Goal: Transaction & Acquisition: Purchase product/service

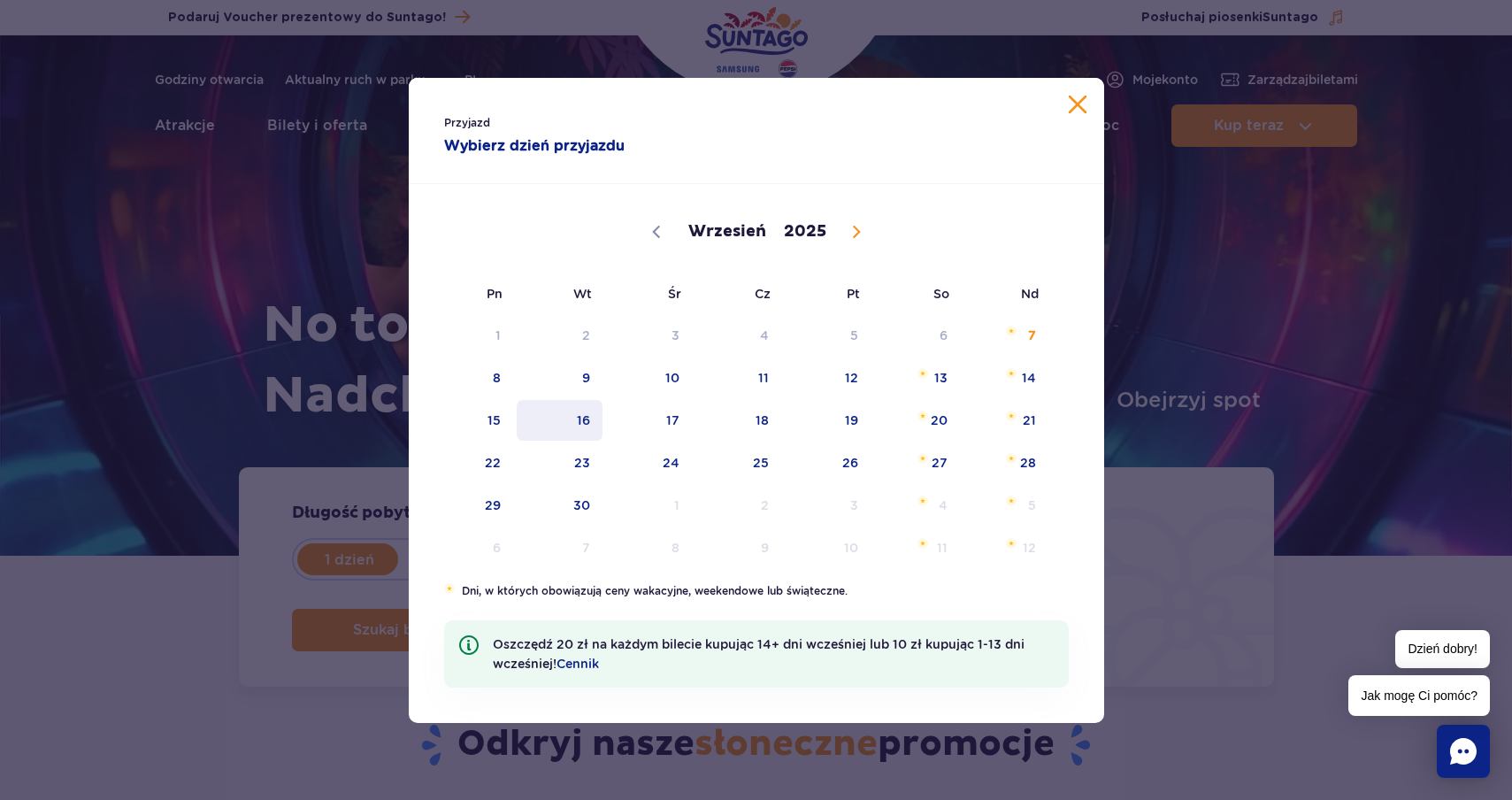
click at [583, 422] on span "16" at bounding box center [560, 420] width 90 height 41
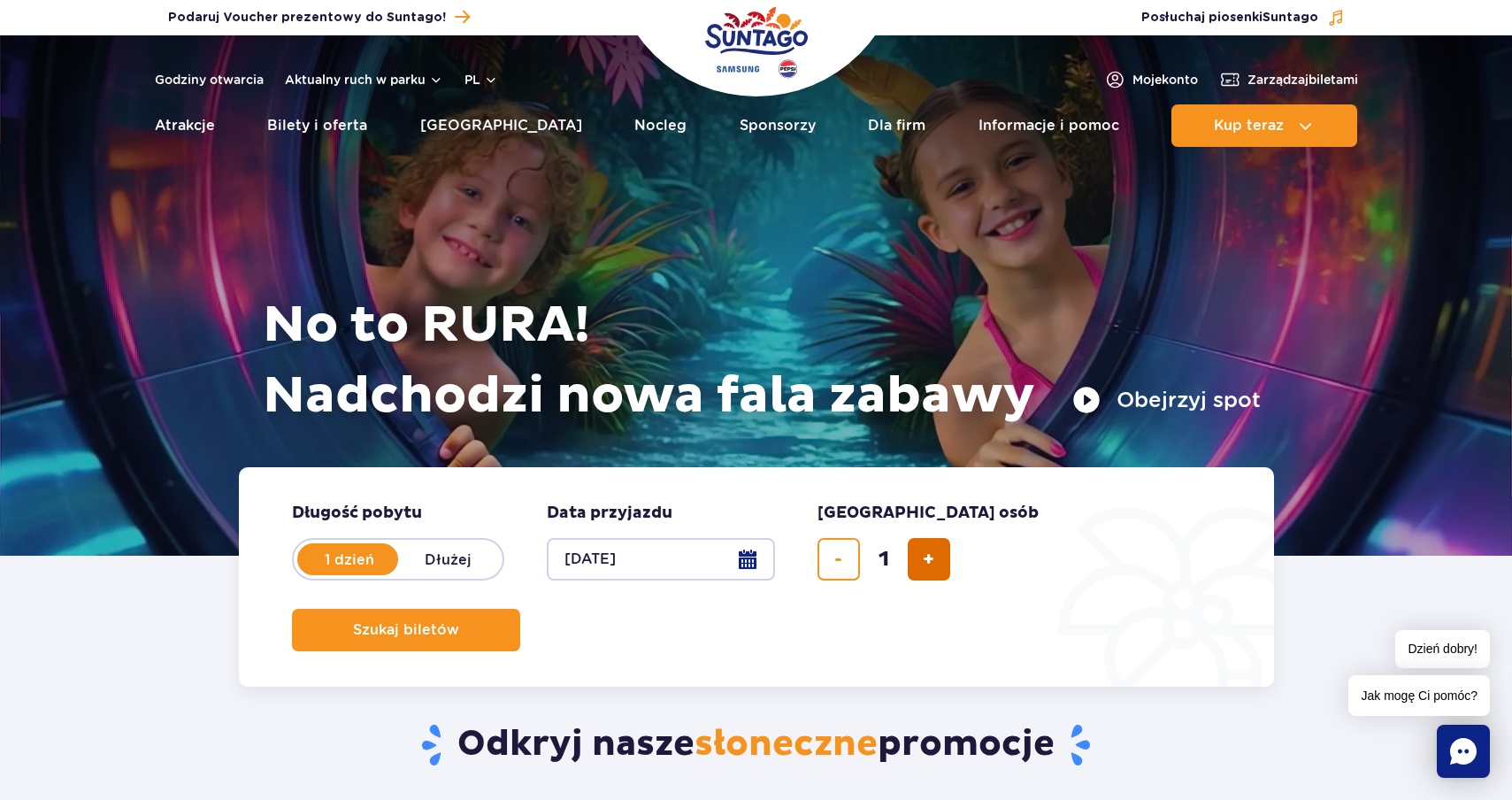
click at [917, 558] on button "dodaj bilet" at bounding box center [929, 560] width 43 height 43
click at [913, 558] on button "dodaj bilet" at bounding box center [929, 560] width 43 height 43
type input "3"
click at [520, 608] on button "Szukaj biletów" at bounding box center [406, 630] width 228 height 43
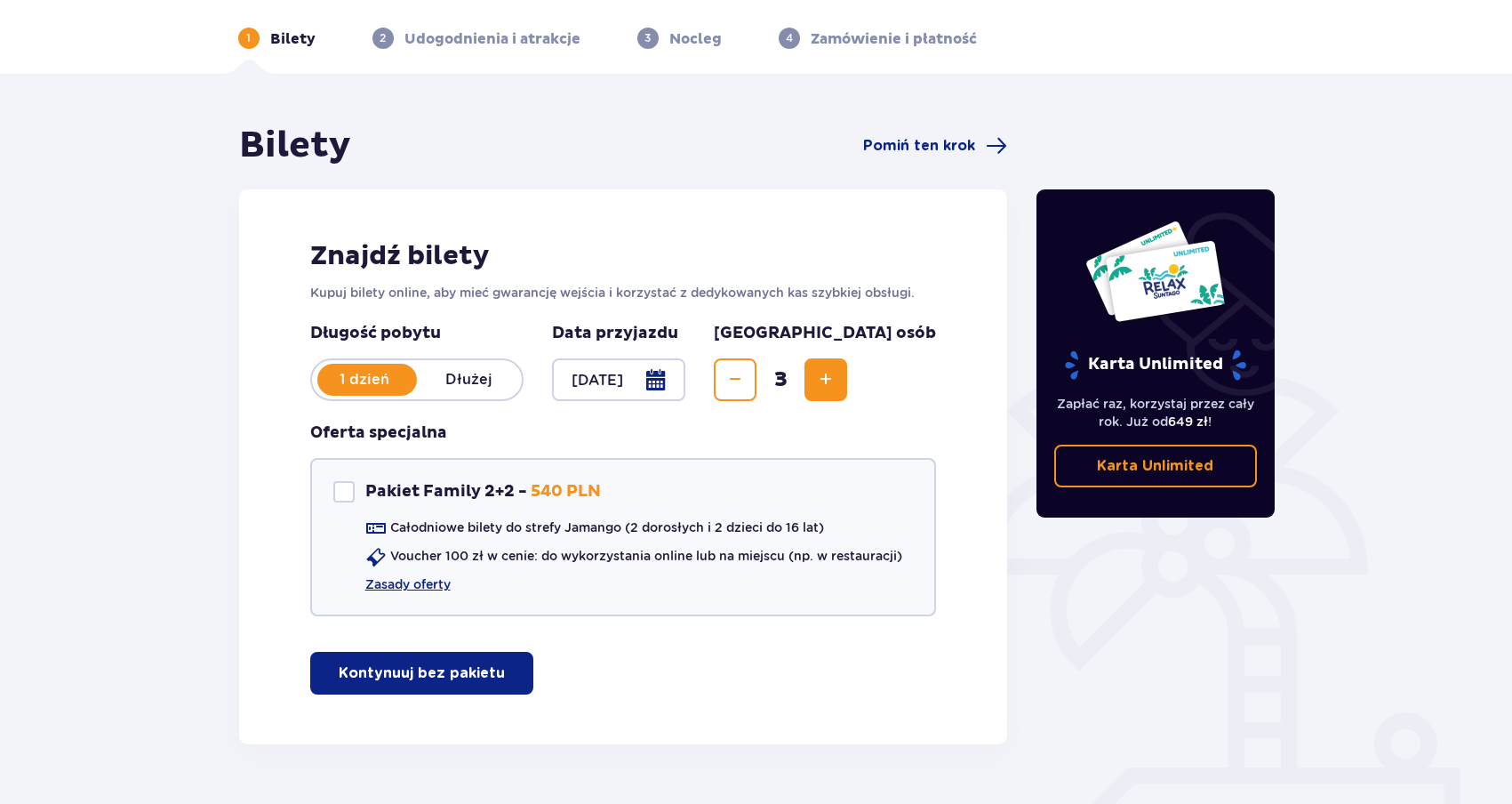
scroll to position [105, 0]
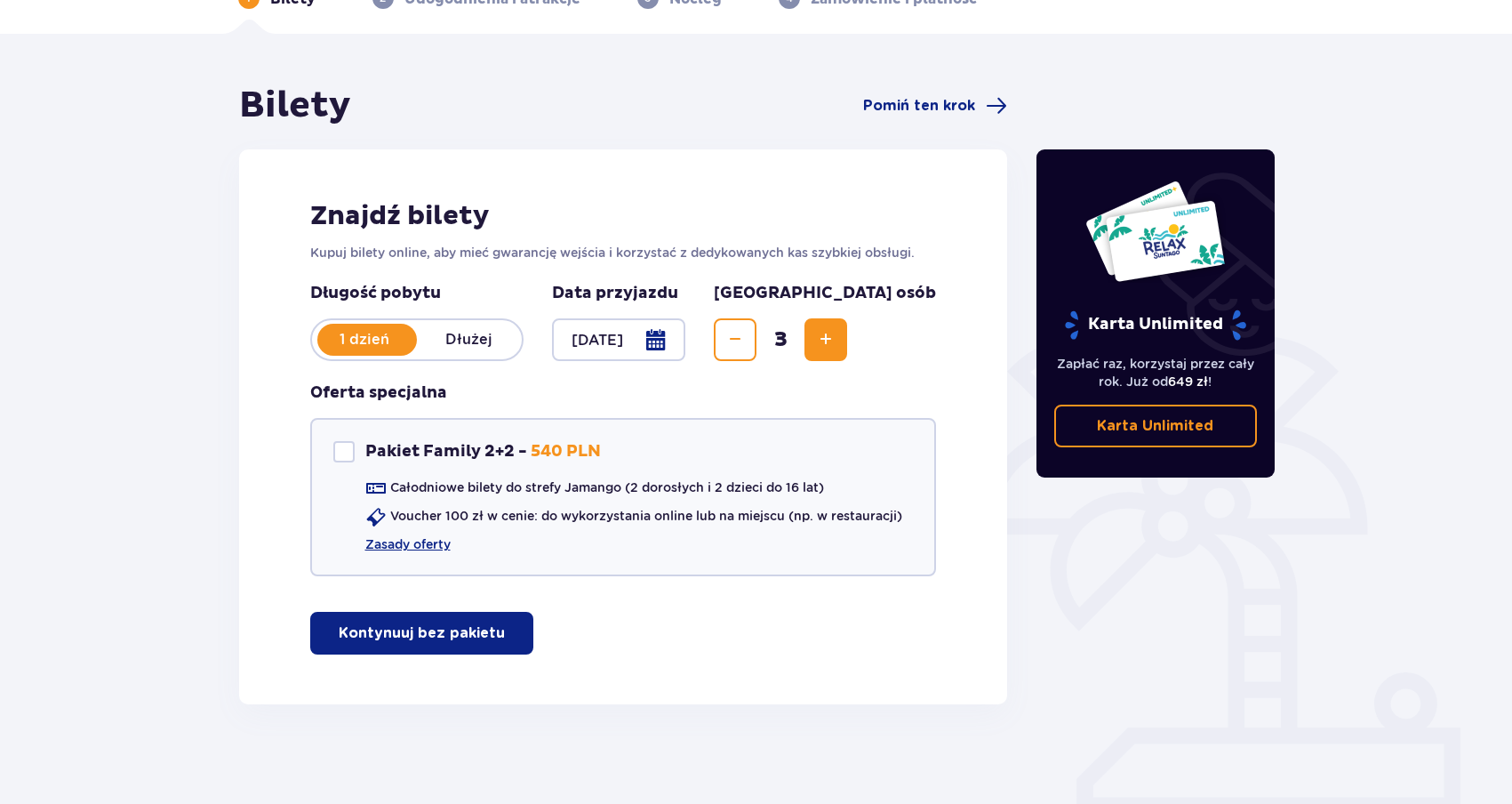
click at [407, 633] on p "Kontynuuj bez pakietu" at bounding box center [422, 633] width 166 height 20
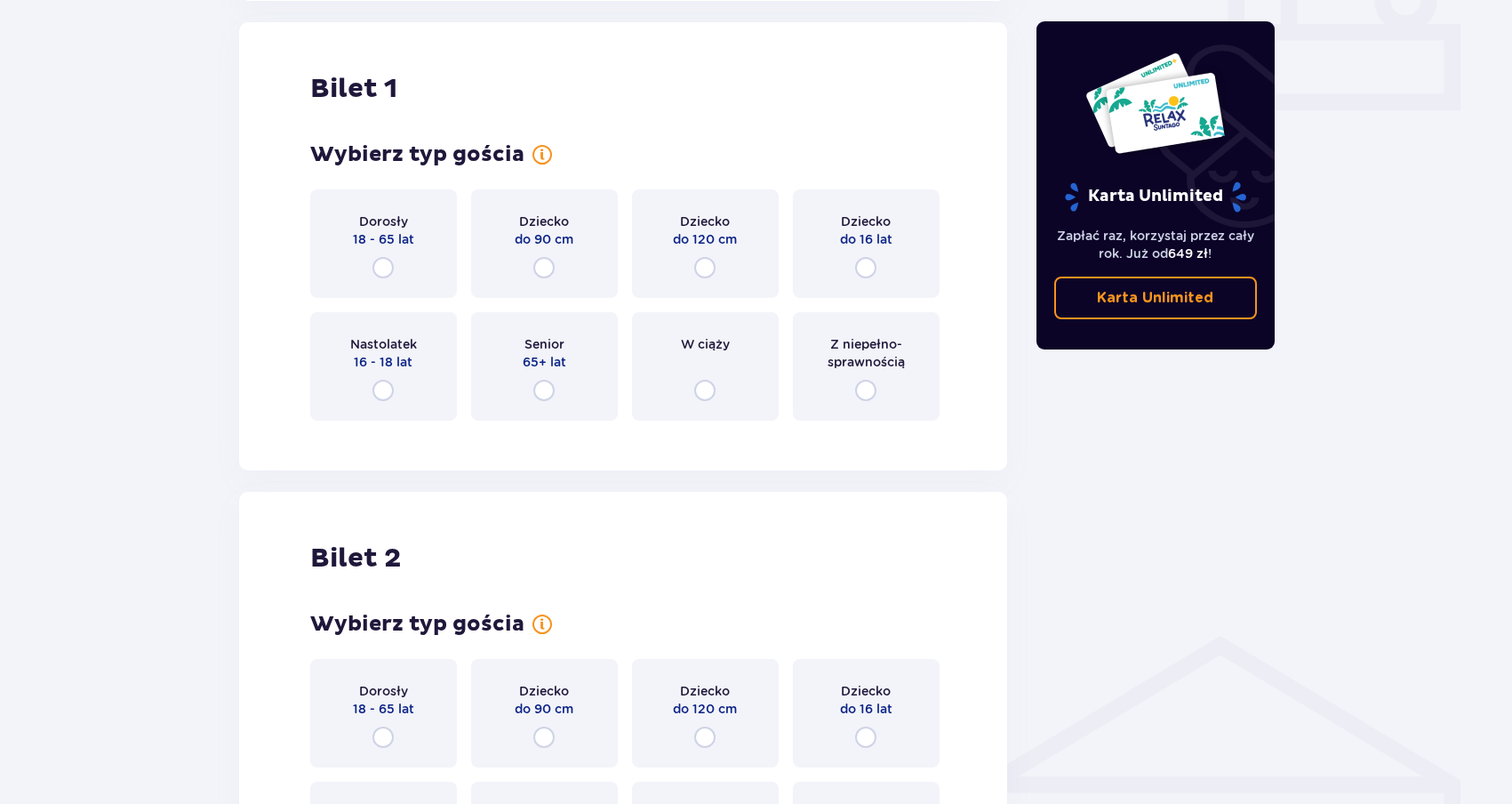
scroll to position [809, 0]
click at [381, 273] on input "radio" at bounding box center [383, 267] width 22 height 22
radio input "true"
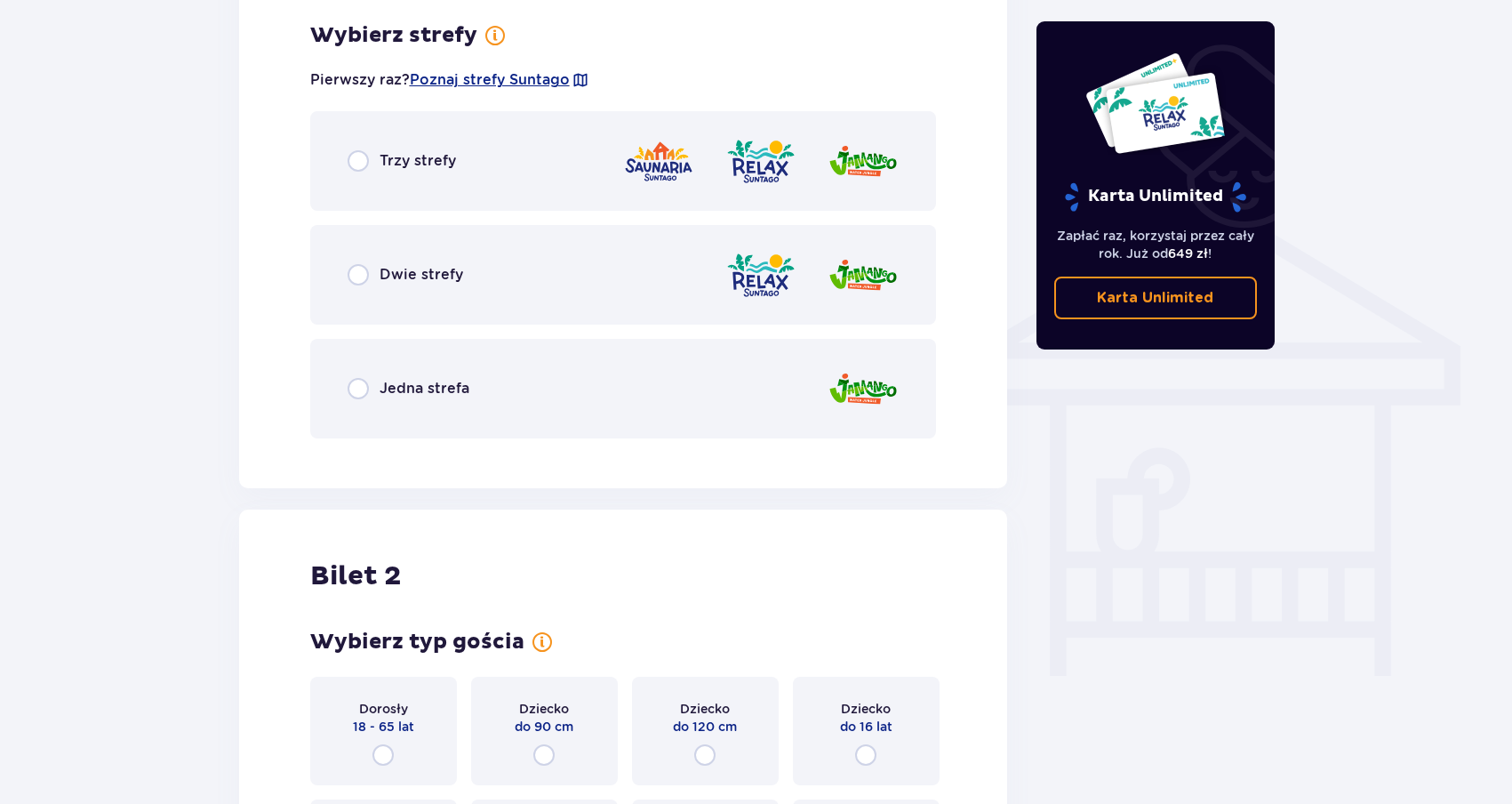
scroll to position [1243, 0]
click at [387, 384] on p "Jedna strefa" at bounding box center [424, 387] width 90 height 20
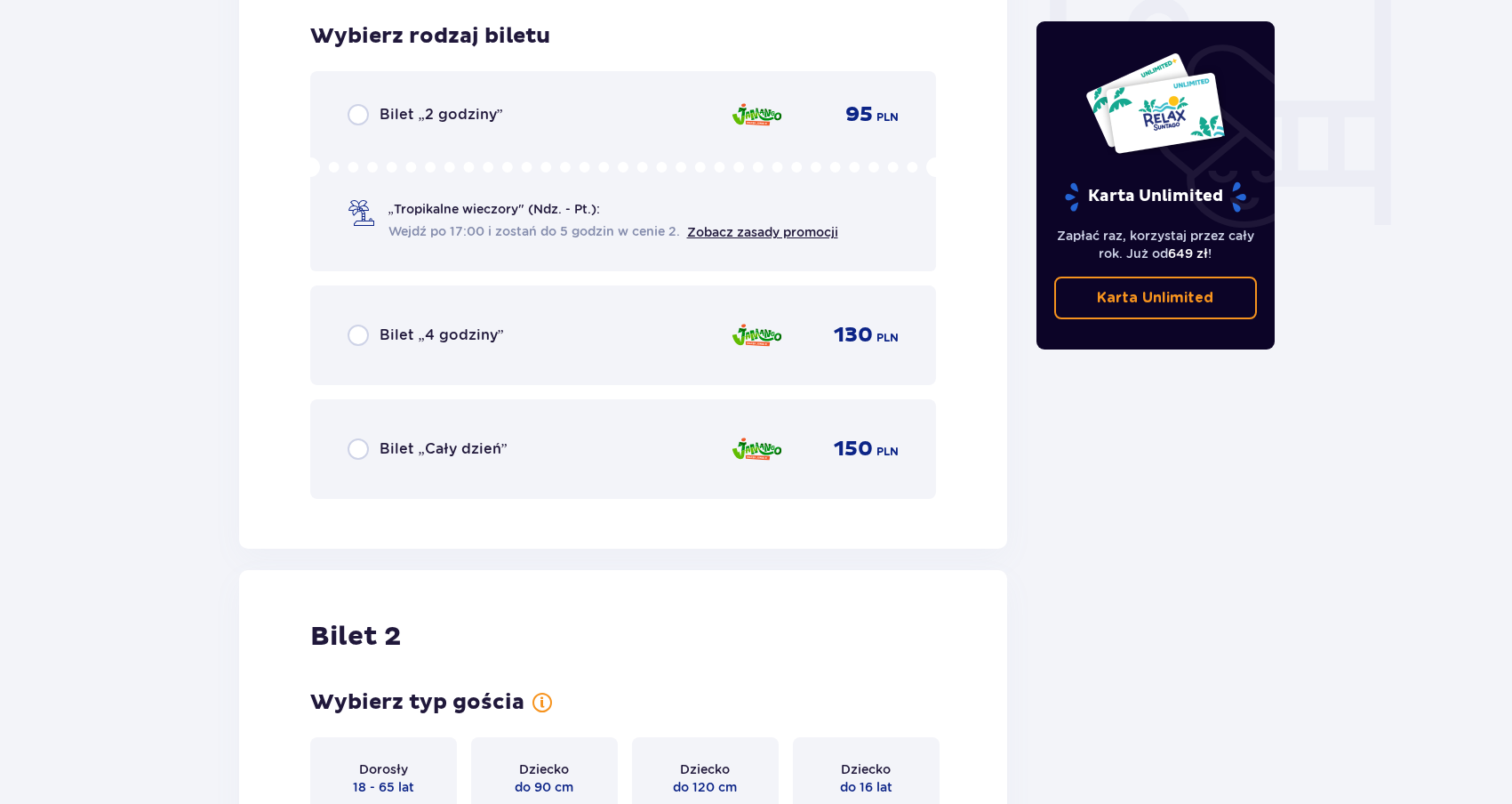
scroll to position [1694, 0]
click at [413, 114] on p "Bilet „2 godziny”" at bounding box center [441, 112] width 123 height 20
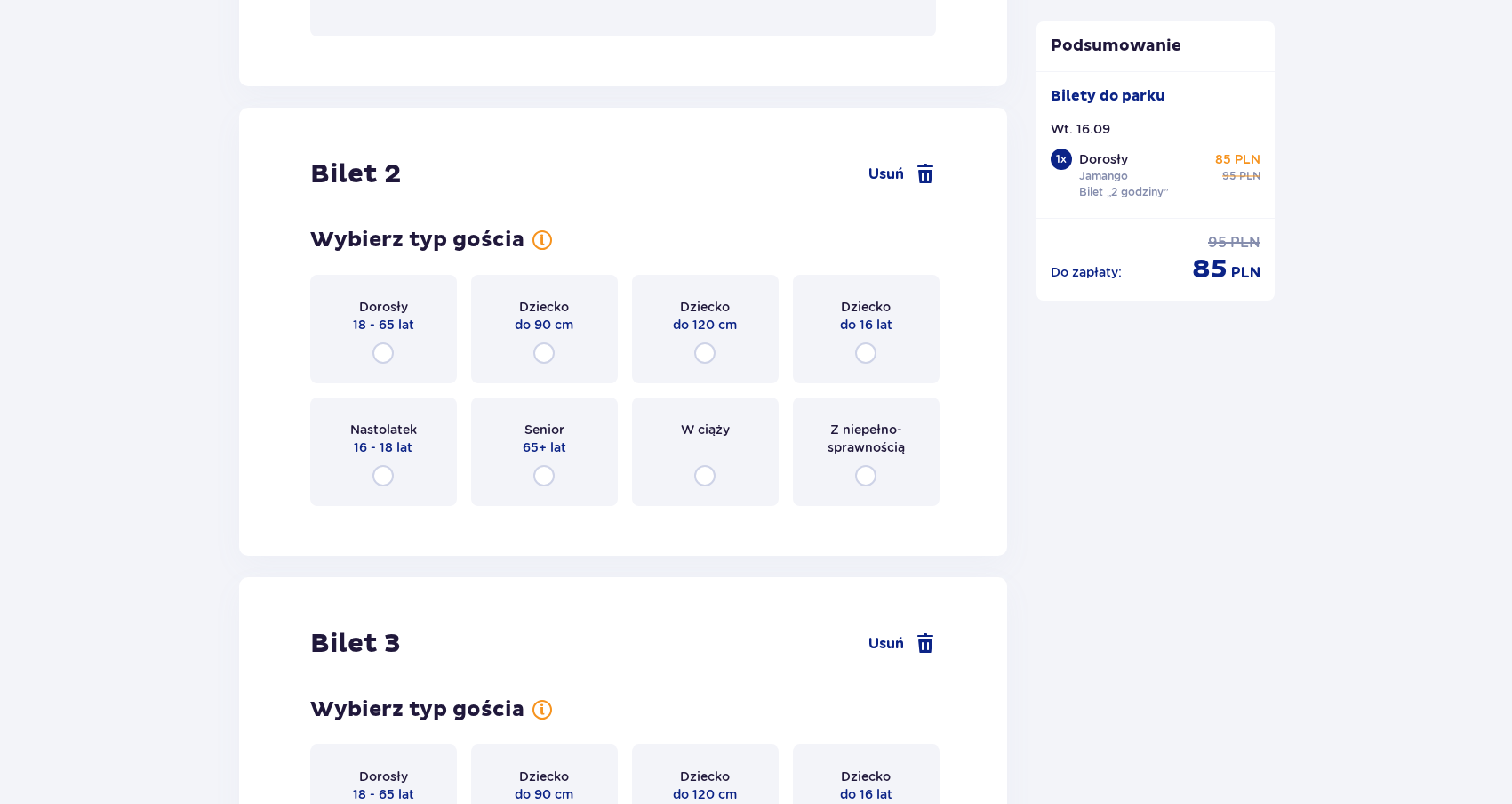
scroll to position [2161, 0]
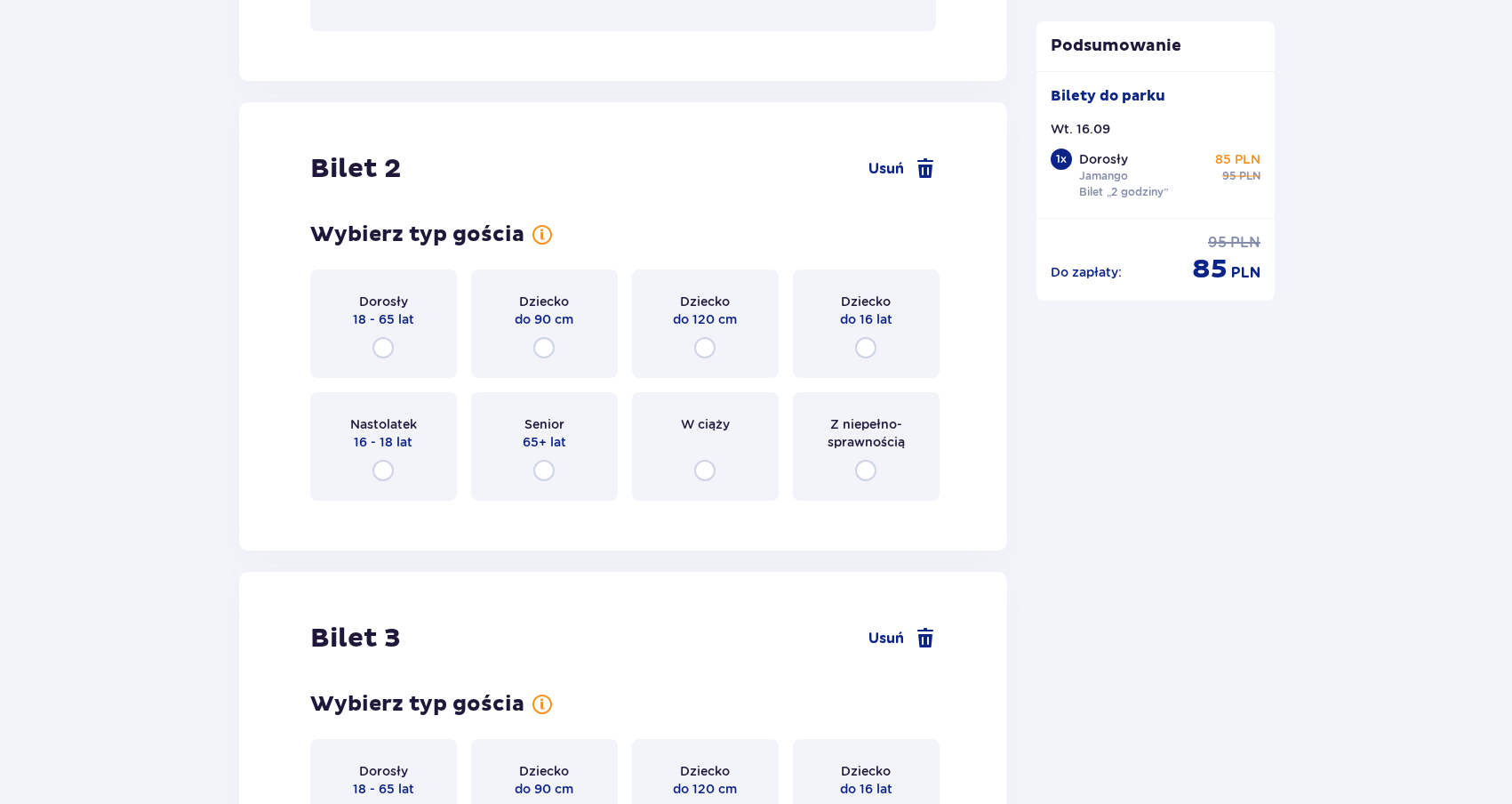
click at [550, 469] on input "radio" at bounding box center [544, 470] width 22 height 22
radio input "true"
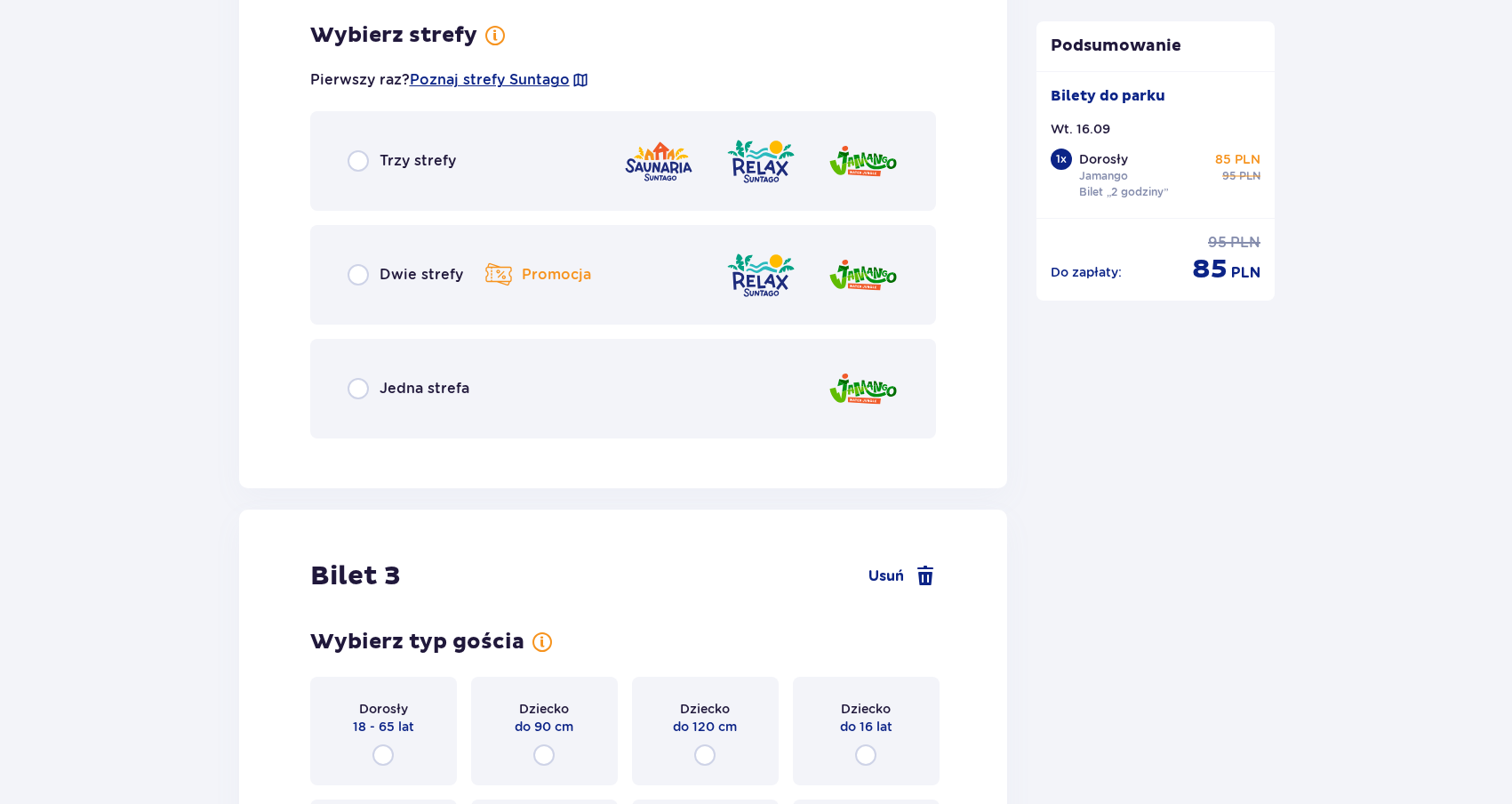
scroll to position [2675, 0]
click at [354, 385] on input "radio" at bounding box center [358, 387] width 22 height 22
radio input "true"
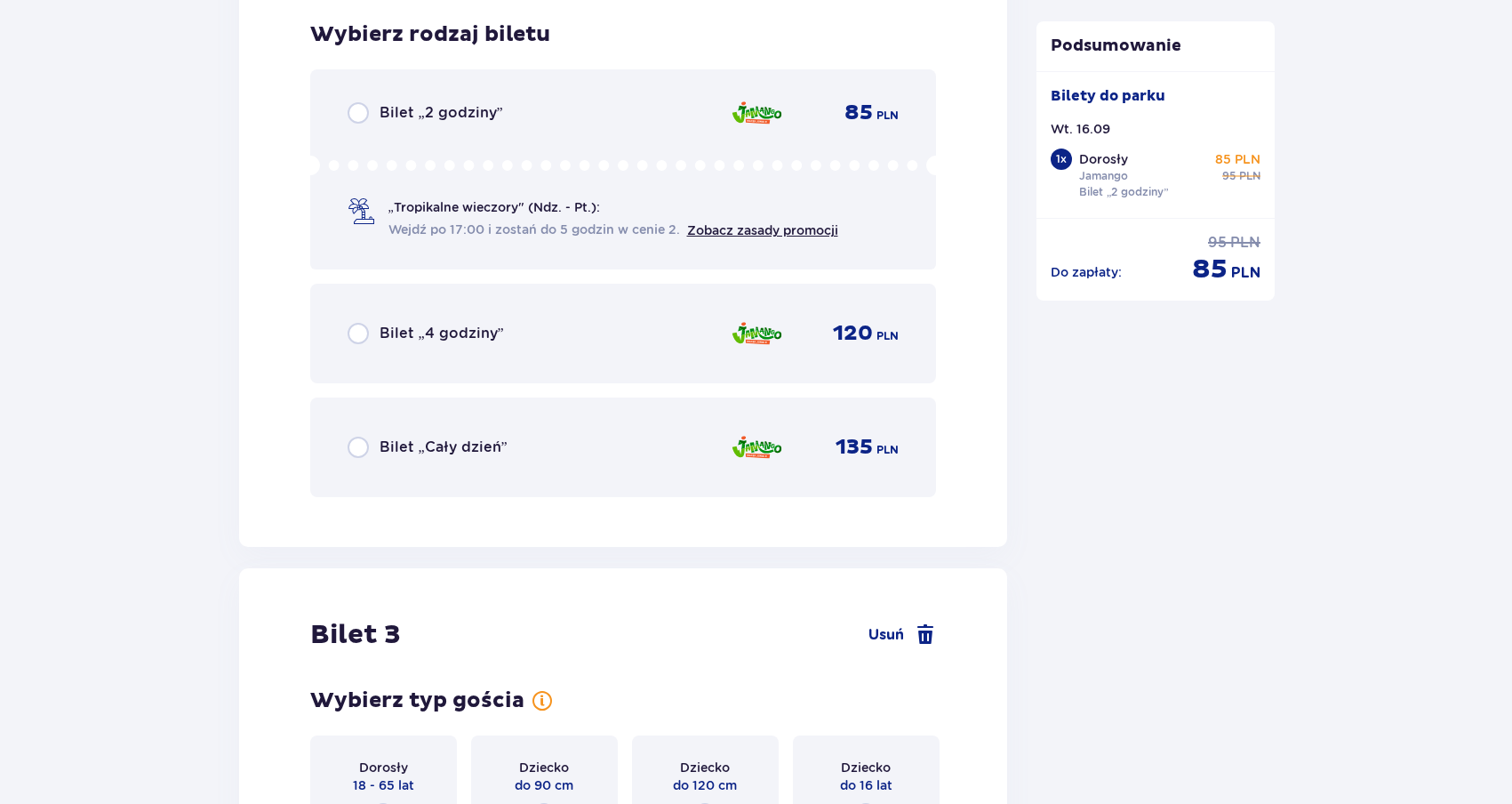
scroll to position [3125, 0]
click at [360, 118] on input "radio" at bounding box center [358, 114] width 22 height 22
radio input "true"
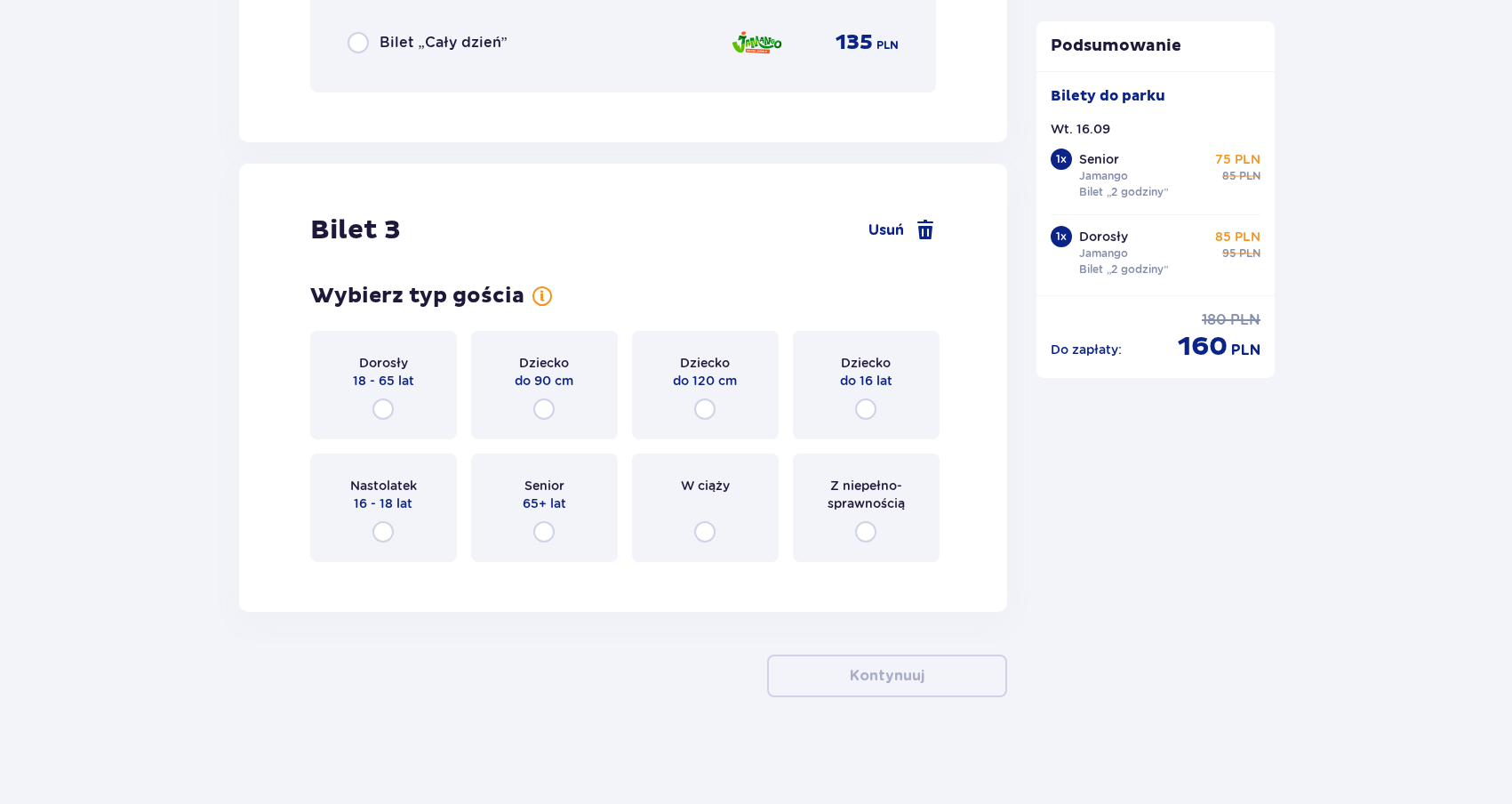
scroll to position [3531, 0]
click at [867, 407] on input "radio" at bounding box center [866, 409] width 22 height 22
radio input "true"
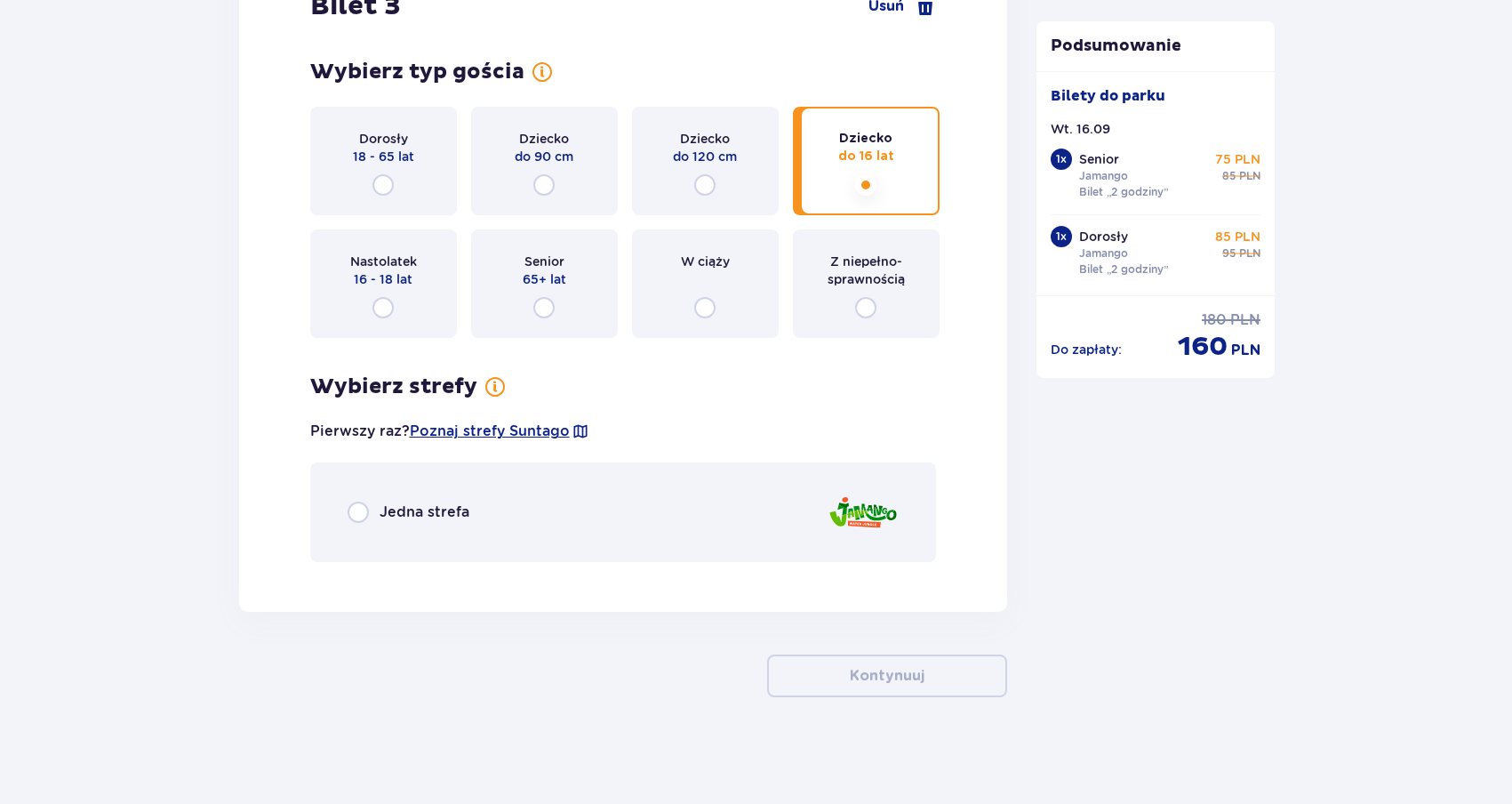
click at [578, 510] on div "Jedna strefa" at bounding box center [623, 513] width 627 height 100
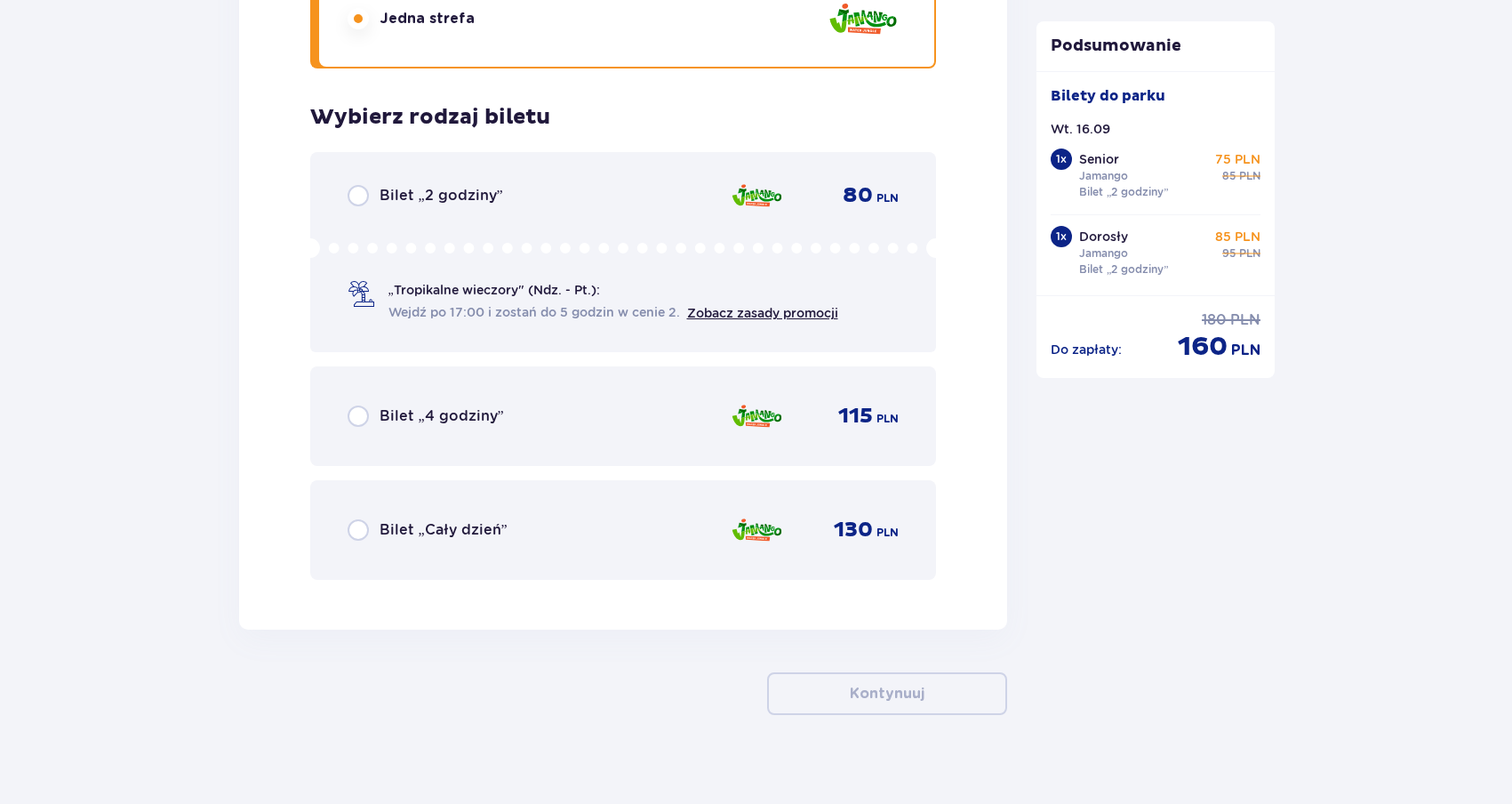
scroll to position [4266, 0]
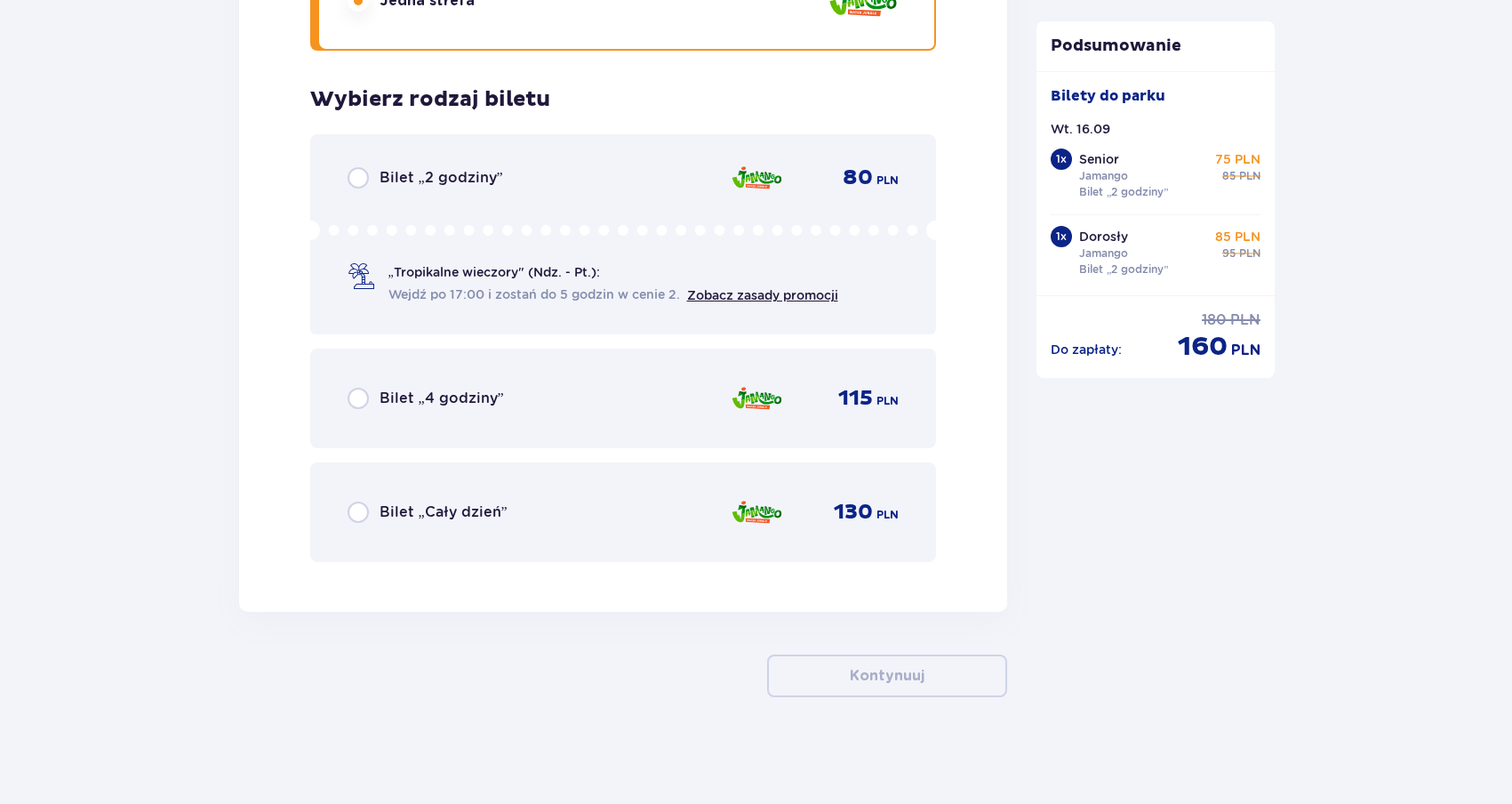
click at [391, 181] on p "Bilet „2 godziny”" at bounding box center [441, 178] width 123 height 20
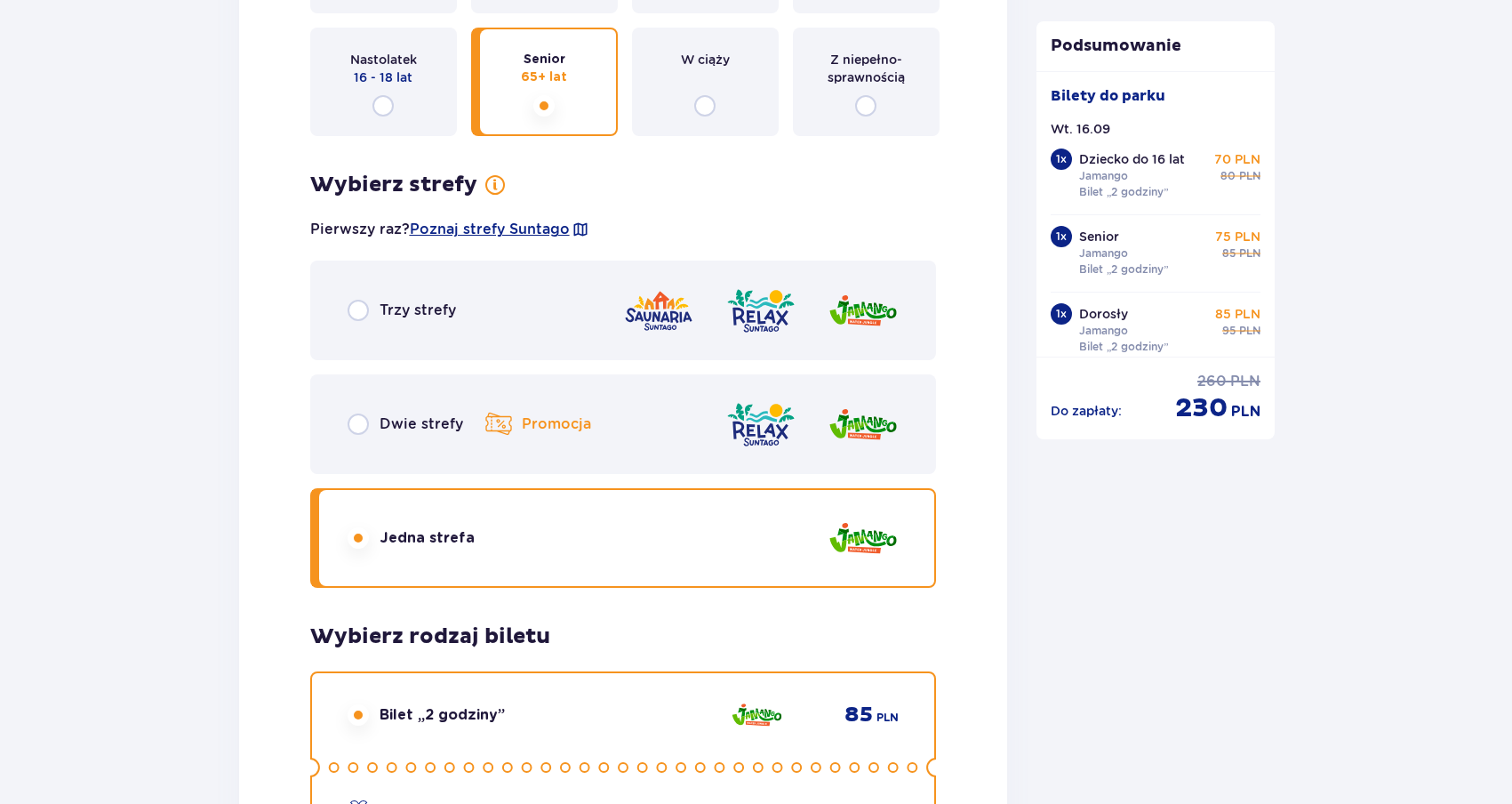
scroll to position [2399, 0]
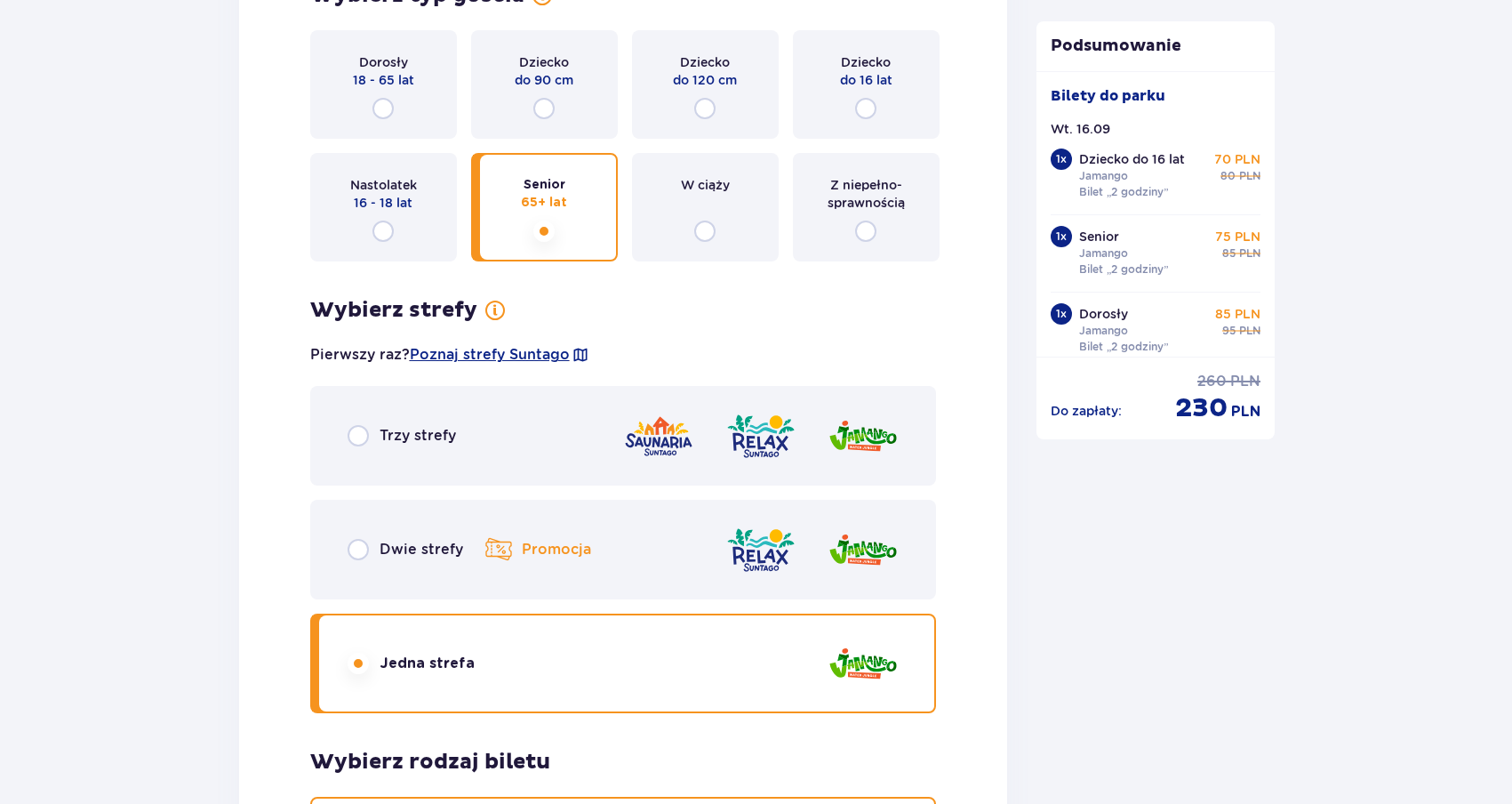
click at [385, 557] on p "Dwie strefy" at bounding box center [421, 550] width 83 height 20
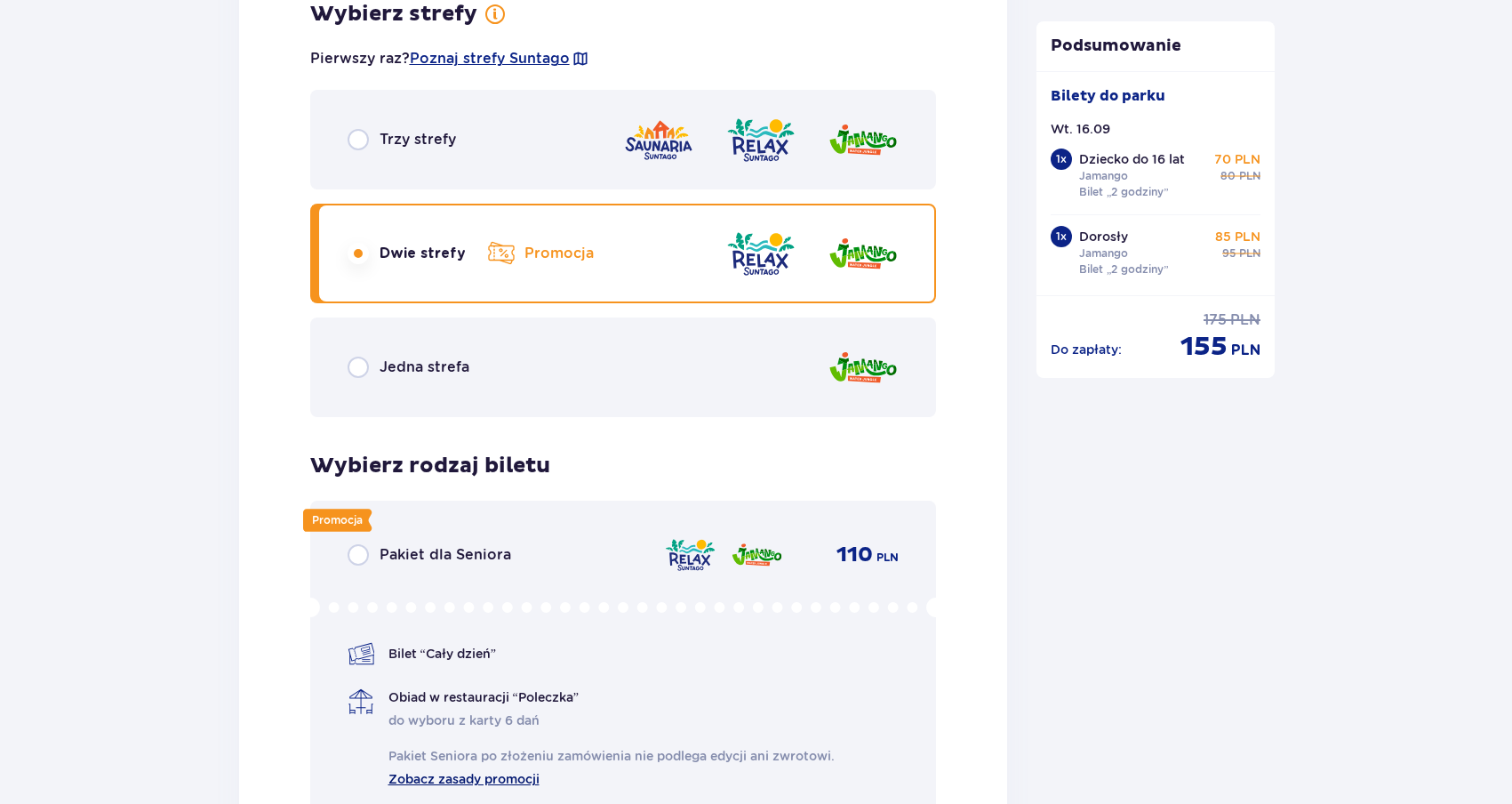
scroll to position [2146, 0]
